Goal: Browse casually: Explore the website without a specific task or goal

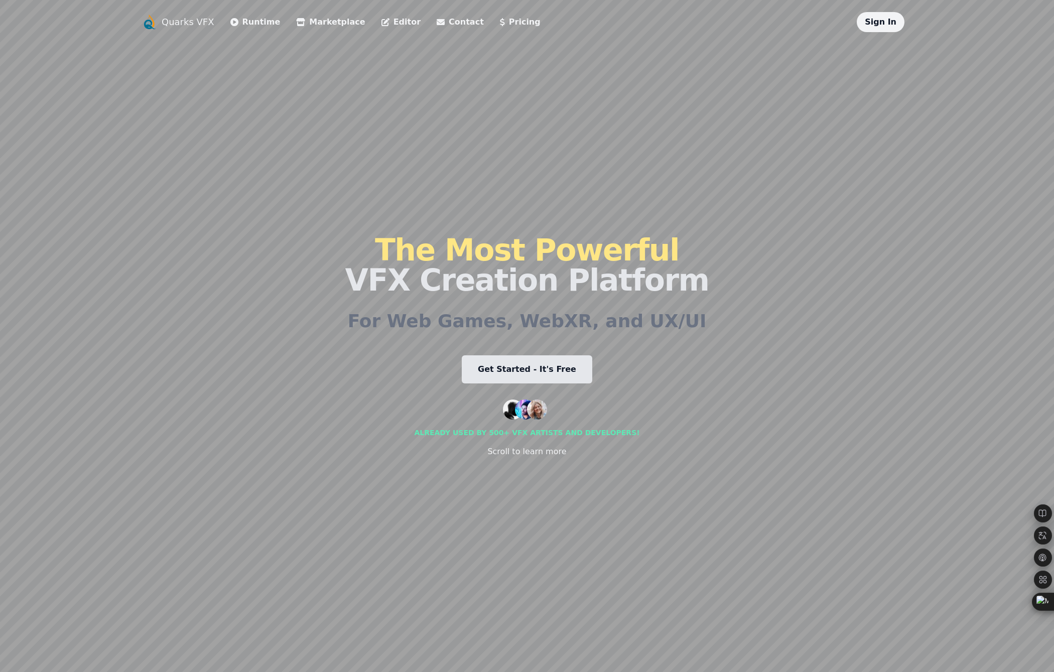
click at [500, 18] on link "Pricing" at bounding box center [520, 22] width 41 height 12
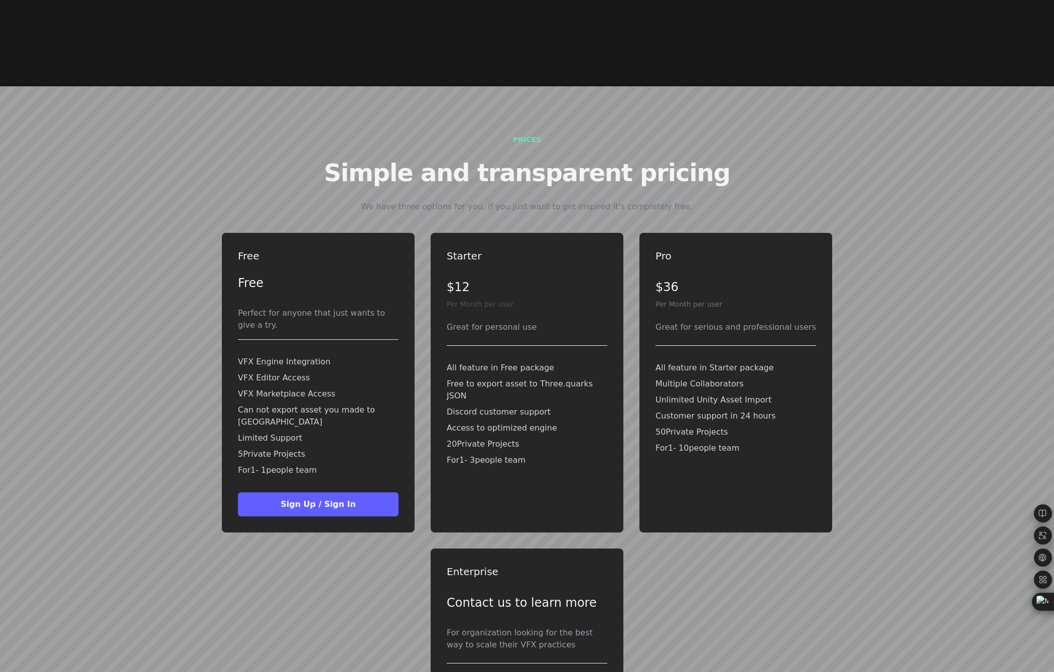
scroll to position [2817, 0]
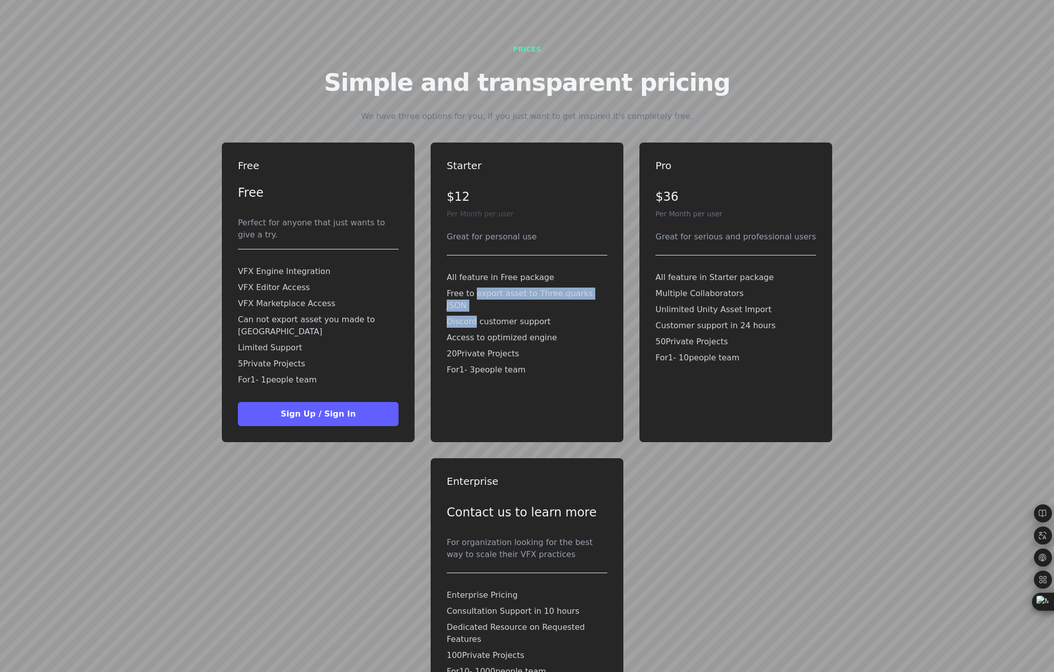
drag, startPoint x: 472, startPoint y: 272, endPoint x: 473, endPoint y: 266, distance: 6.1
click at [473, 268] on div "All feature in Free package Free to export asset to Three.quarks JSON Discord c…" at bounding box center [527, 324] width 161 height 112
click at [548, 288] on p "Free to export asset to Three.quarks JSON" at bounding box center [527, 300] width 161 height 24
click at [572, 500] on div "Contact us to learn more" at bounding box center [527, 512] width 161 height 24
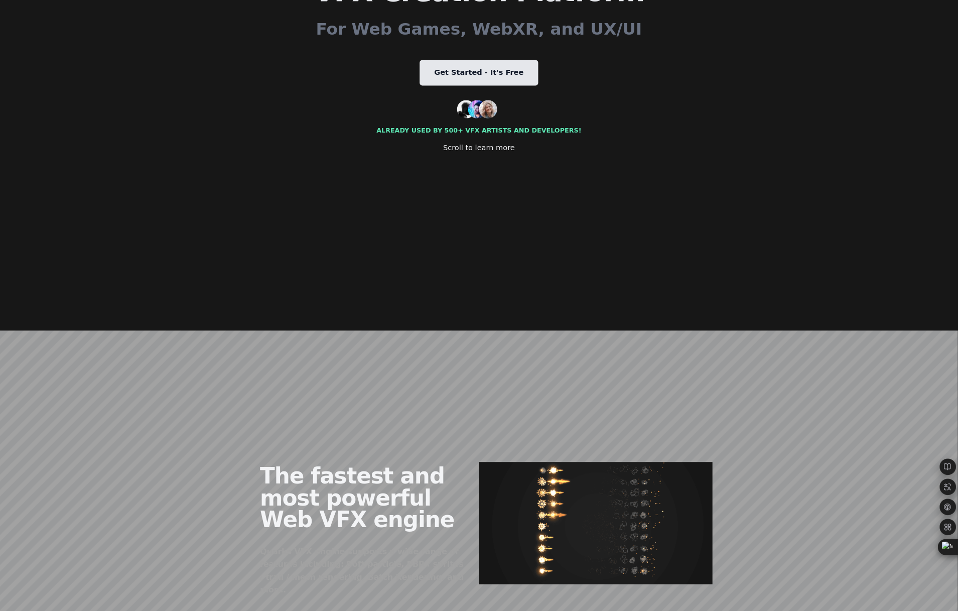
scroll to position [0, 0]
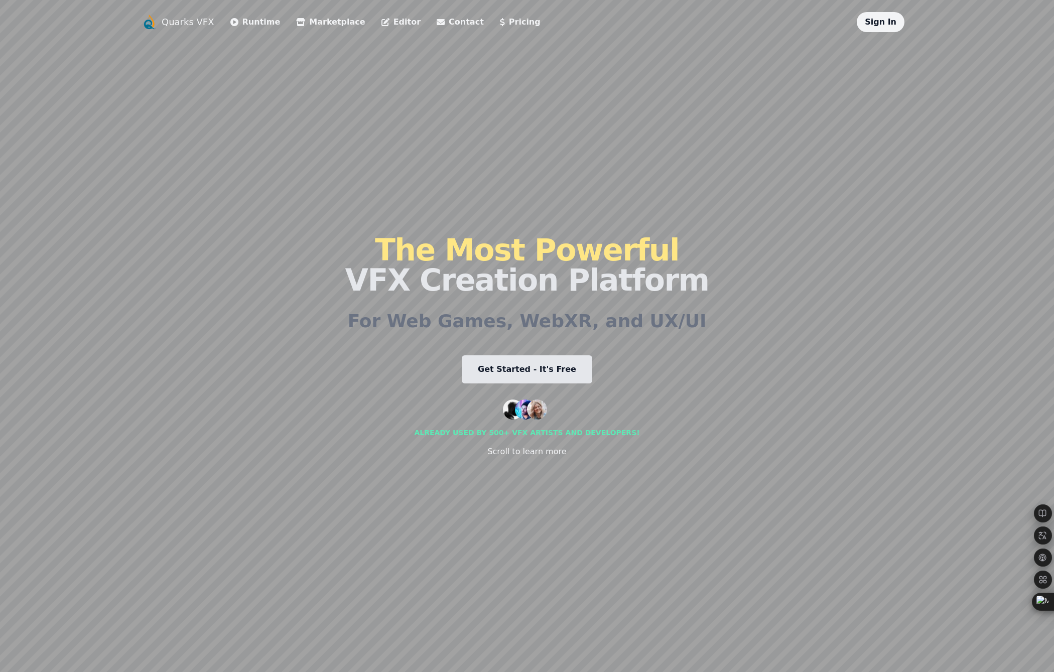
click at [493, 364] on link "Get Started - It's Free" at bounding box center [527, 369] width 130 height 28
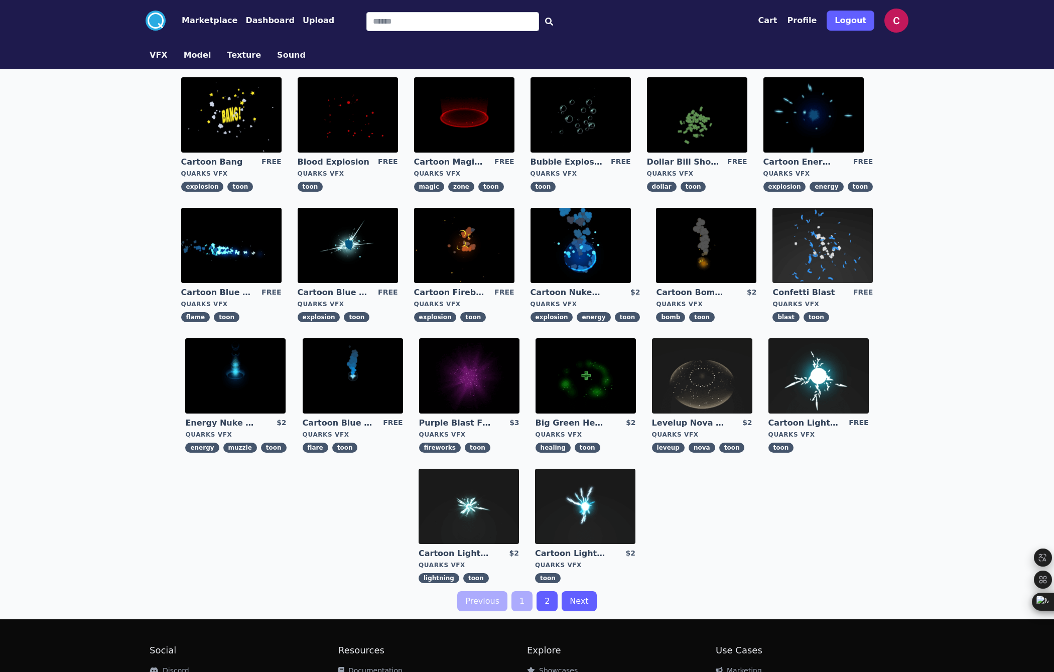
click at [162, 52] on button "VFX" at bounding box center [159, 55] width 18 height 12
click at [160, 59] on button "VFX" at bounding box center [159, 55] width 18 height 12
click at [545, 604] on link "2" at bounding box center [547, 601] width 21 height 20
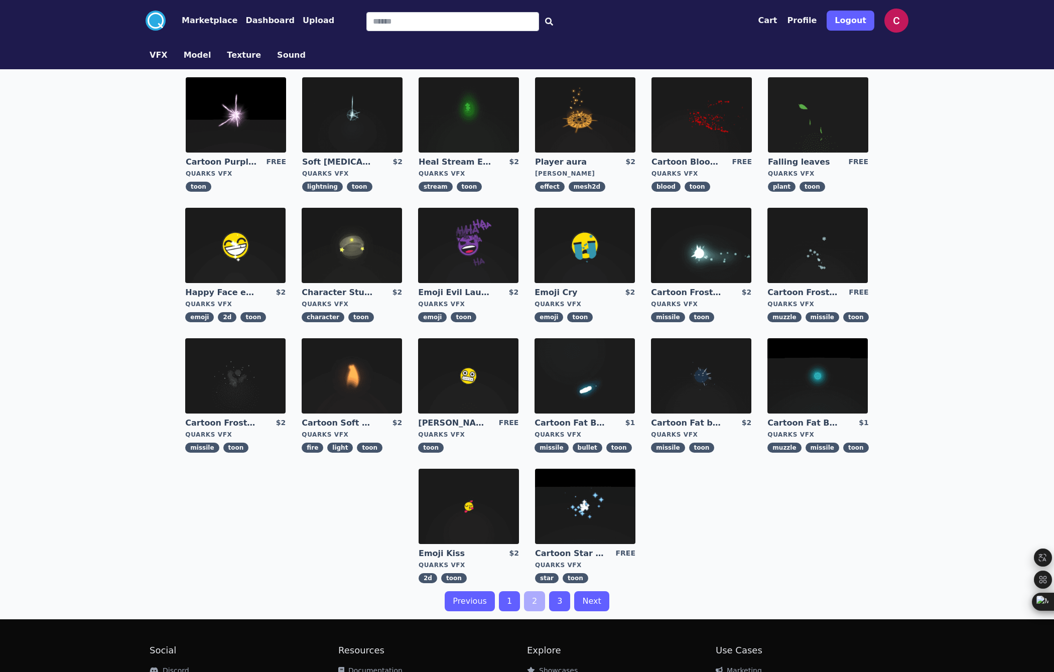
click at [358, 374] on img at bounding box center [352, 375] width 100 height 75
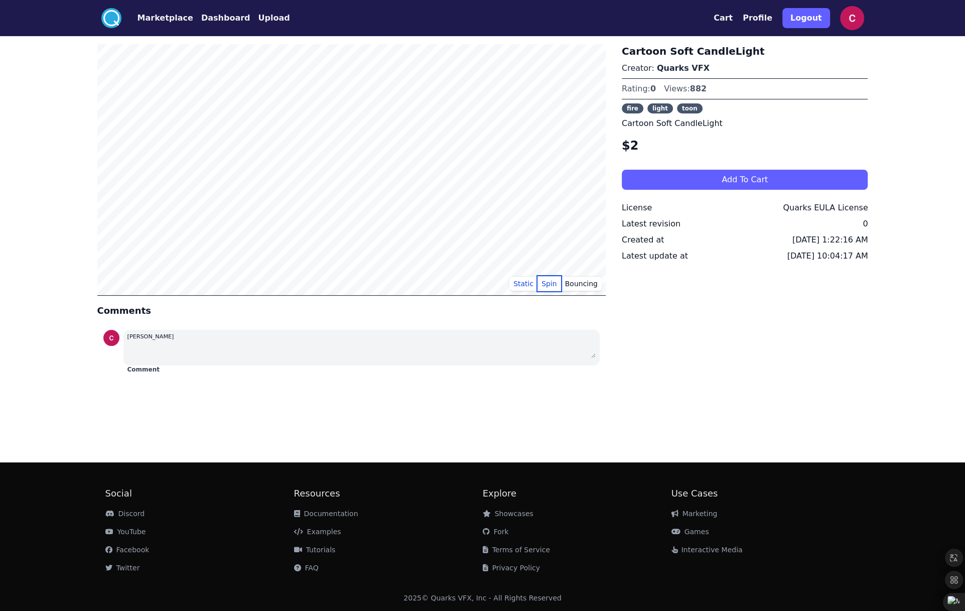
click at [557, 284] on button "Spin" at bounding box center [550, 283] width 24 height 15
click at [532, 286] on button "Static" at bounding box center [523, 283] width 28 height 15
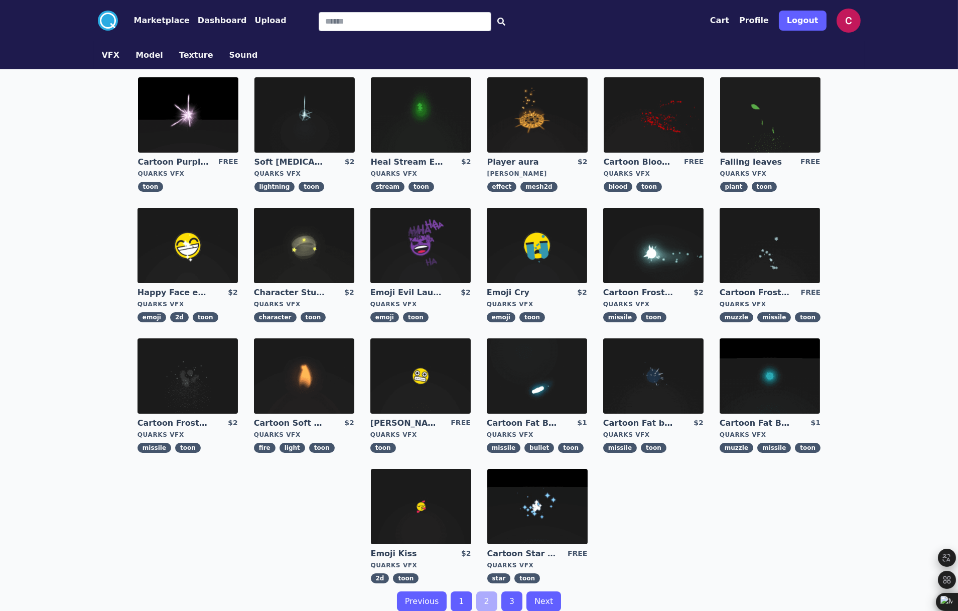
click at [136, 53] on button "Model" at bounding box center [150, 55] width 28 height 12
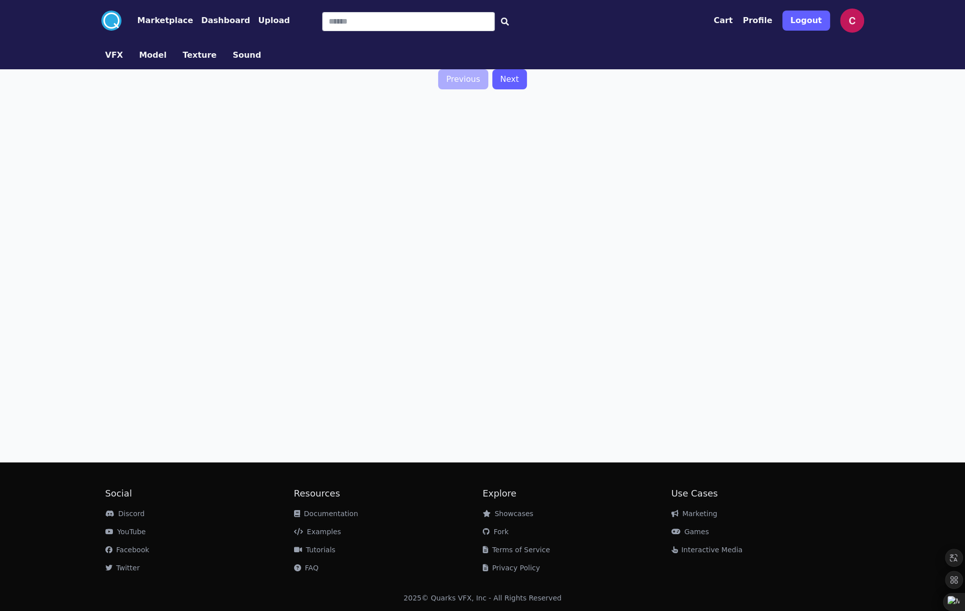
click at [192, 55] on button "Texture" at bounding box center [200, 55] width 34 height 12
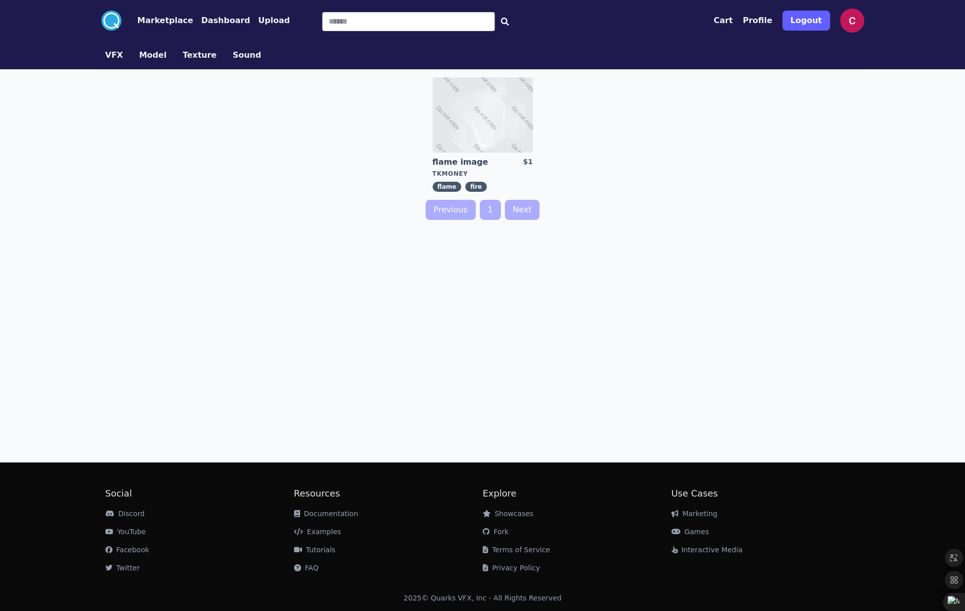
click at [147, 57] on button "Model" at bounding box center [153, 55] width 28 height 12
click at [107, 58] on button "VFX" at bounding box center [114, 55] width 18 height 12
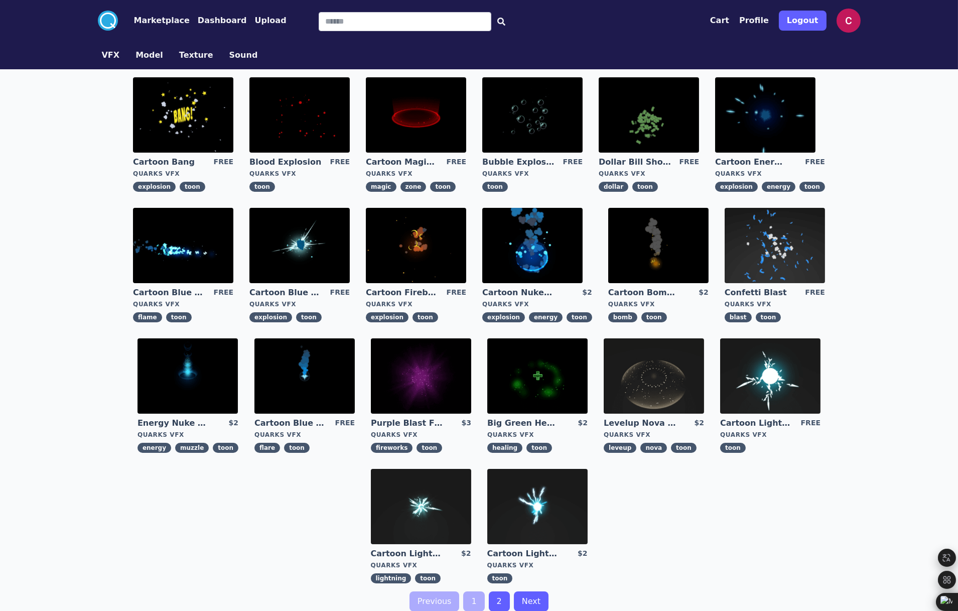
click at [166, 18] on button "Marketplace" at bounding box center [162, 21] width 56 height 12
click at [422, 248] on img at bounding box center [416, 245] width 100 height 75
click at [541, 255] on img at bounding box center [532, 245] width 100 height 75
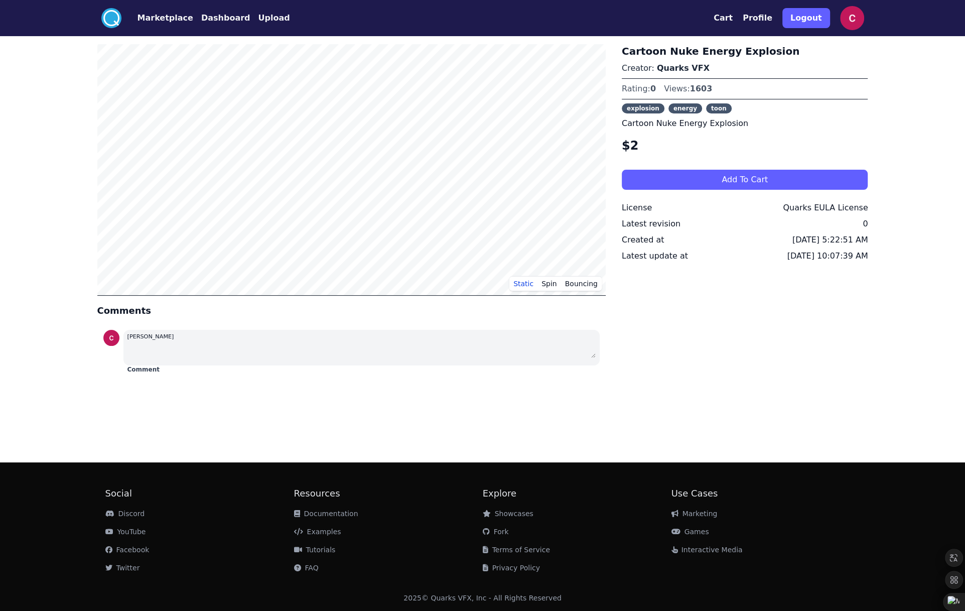
drag, startPoint x: 88, startPoint y: 420, endPoint x: 74, endPoint y: 421, distance: 14.1
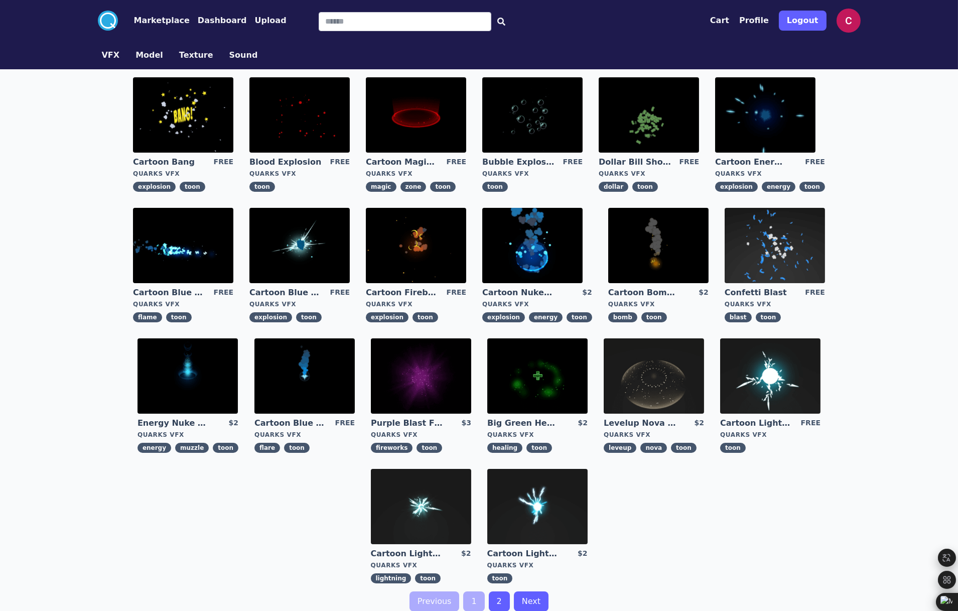
click at [215, 375] on img at bounding box center [188, 375] width 100 height 75
